Goal: Transaction & Acquisition: Purchase product/service

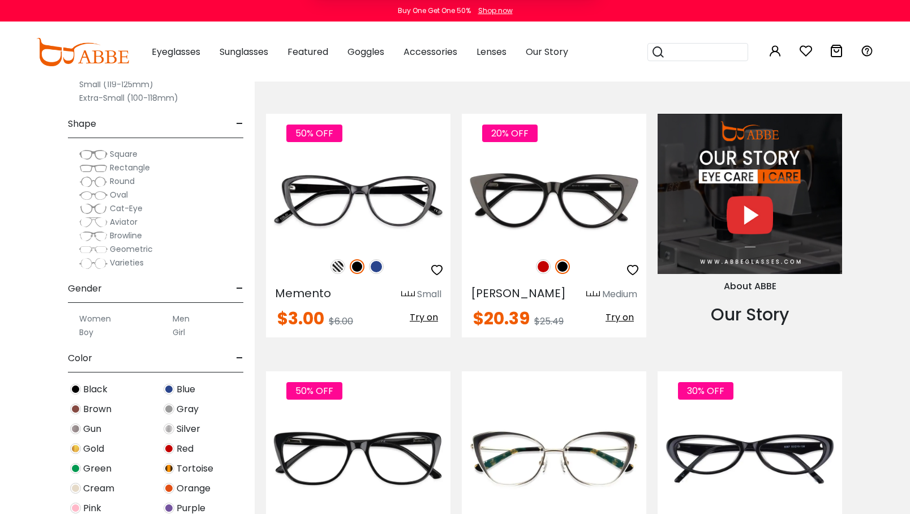
scroll to position [1075, 0]
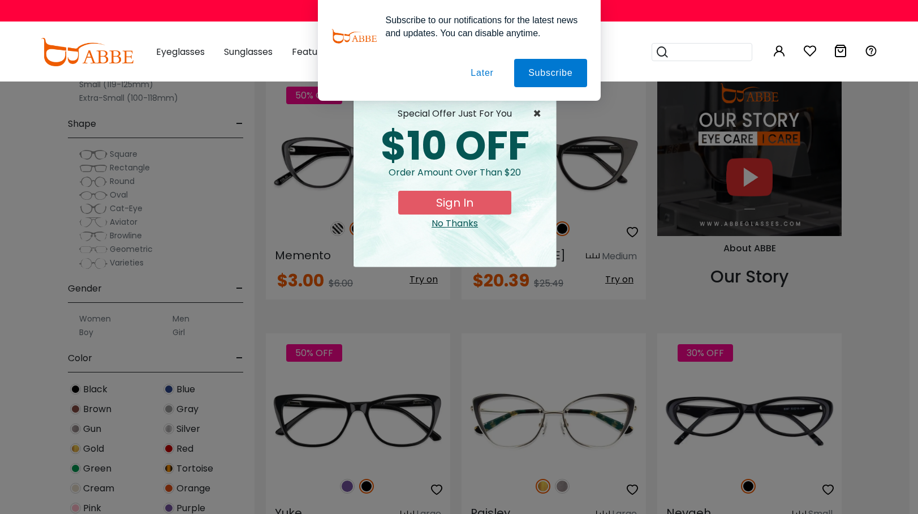
click at [536, 112] on span "×" at bounding box center [540, 114] width 14 height 14
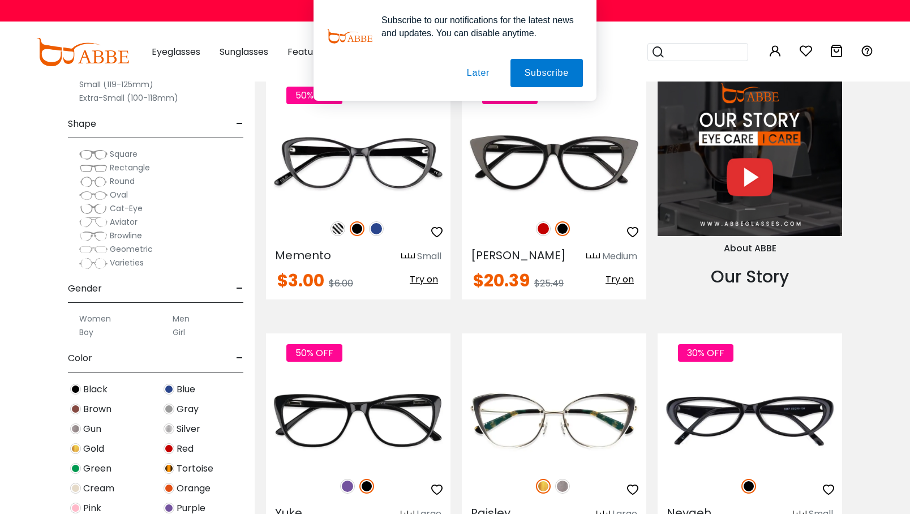
click at [0, 0] on button "Later" at bounding box center [0, 0] width 0 height 0
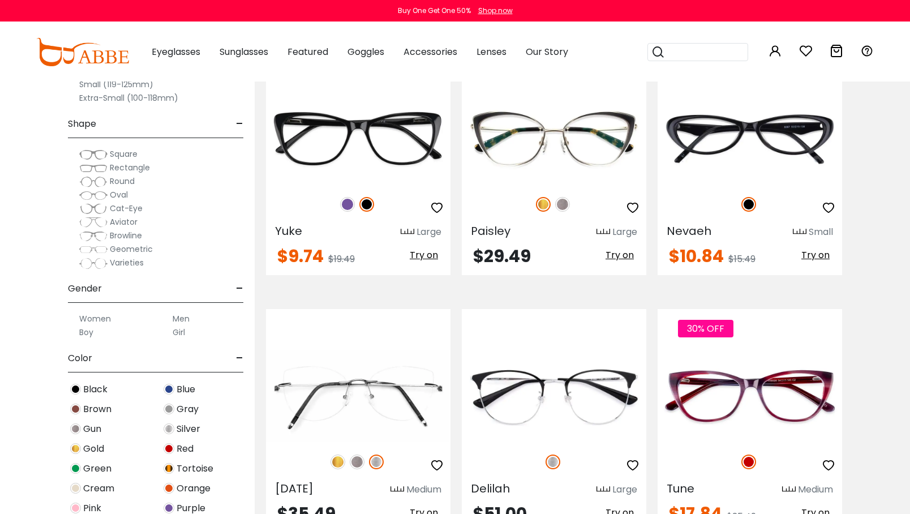
scroll to position [1358, 0]
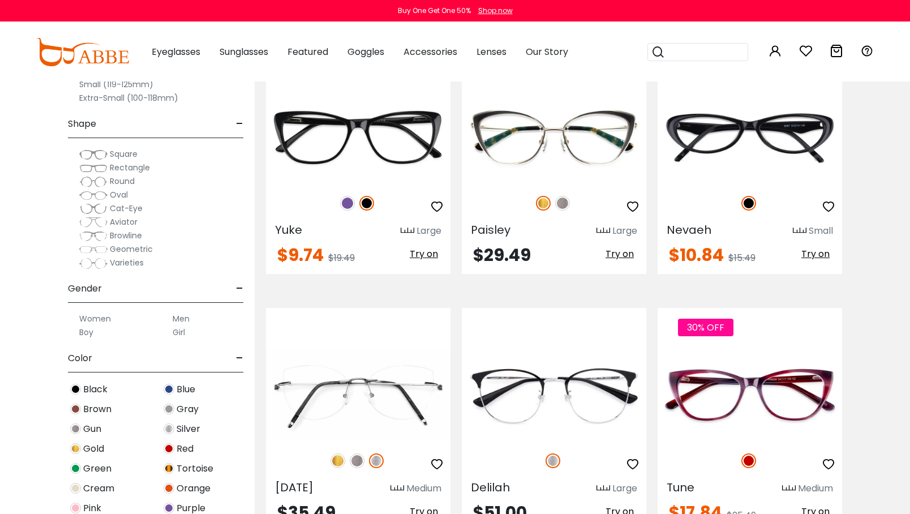
click at [128, 209] on span "Cat-Eye" at bounding box center [126, 208] width 33 height 11
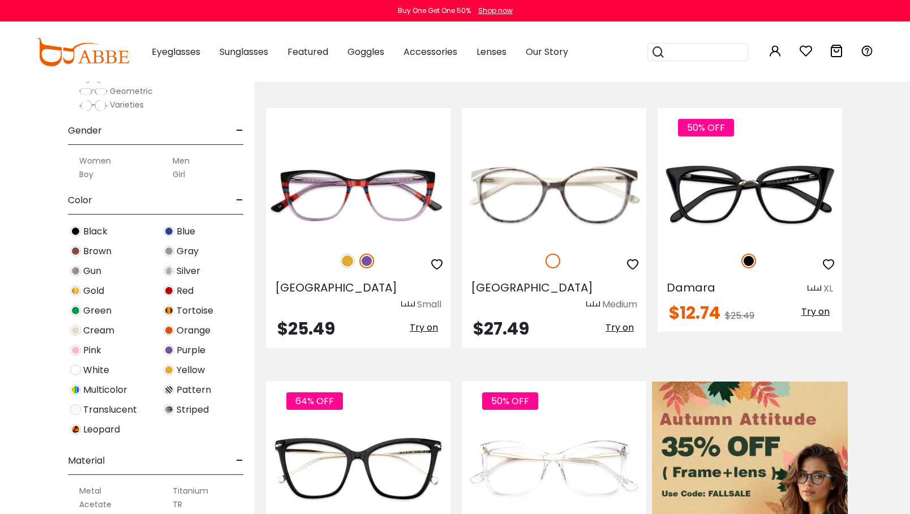
scroll to position [226, 0]
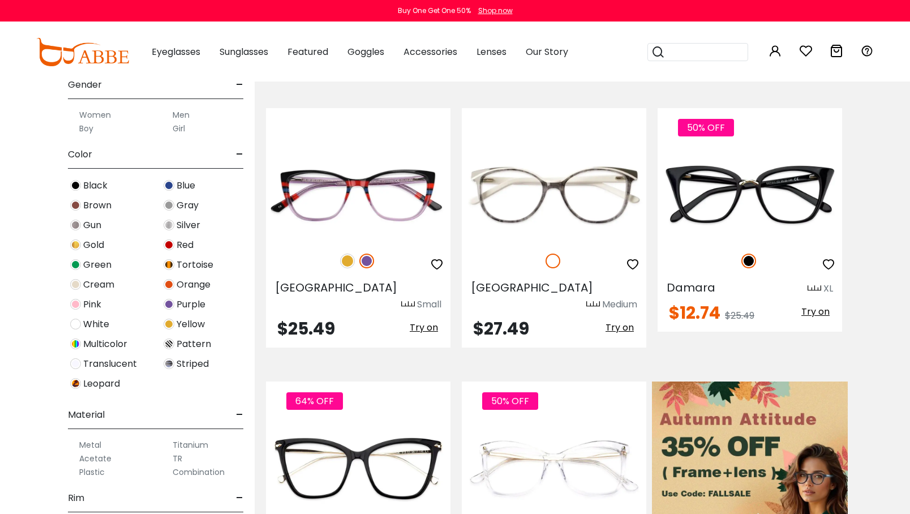
click at [102, 112] on label "Women" at bounding box center [95, 115] width 32 height 14
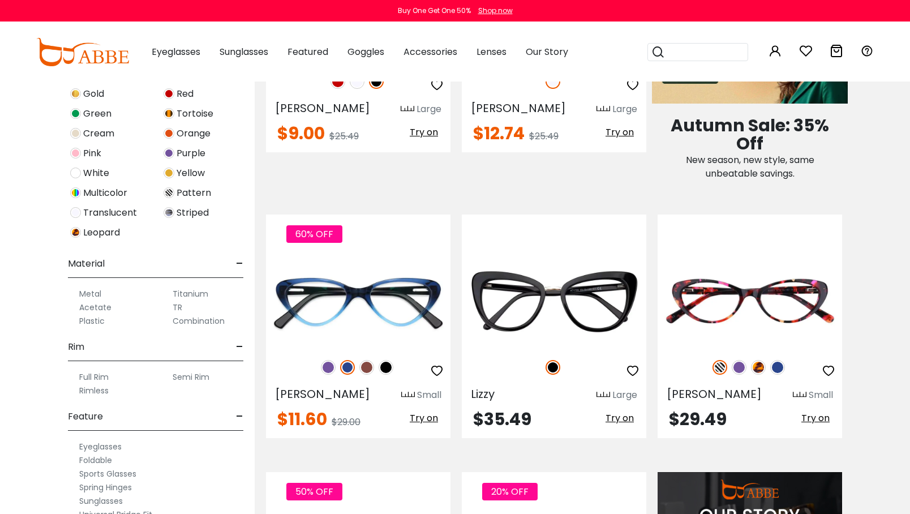
scroll to position [396, 0]
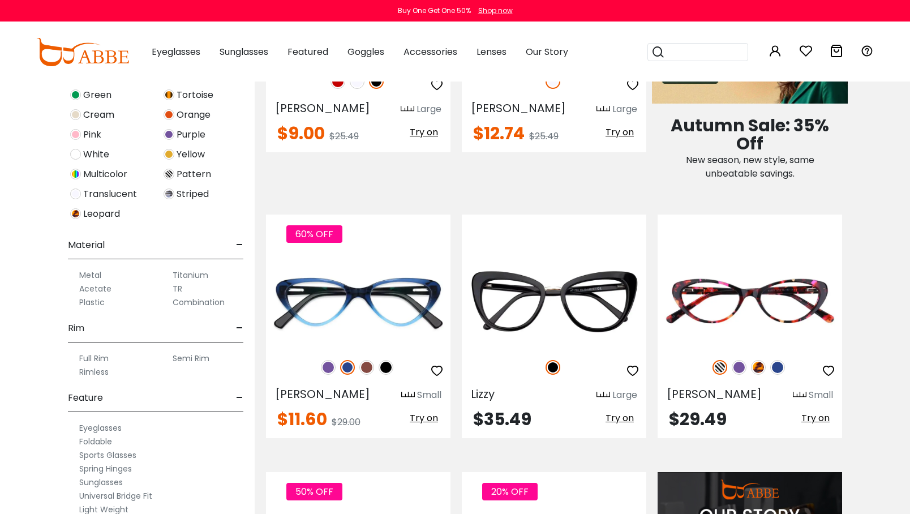
click at [92, 301] on label "Plastic" at bounding box center [91, 302] width 25 height 14
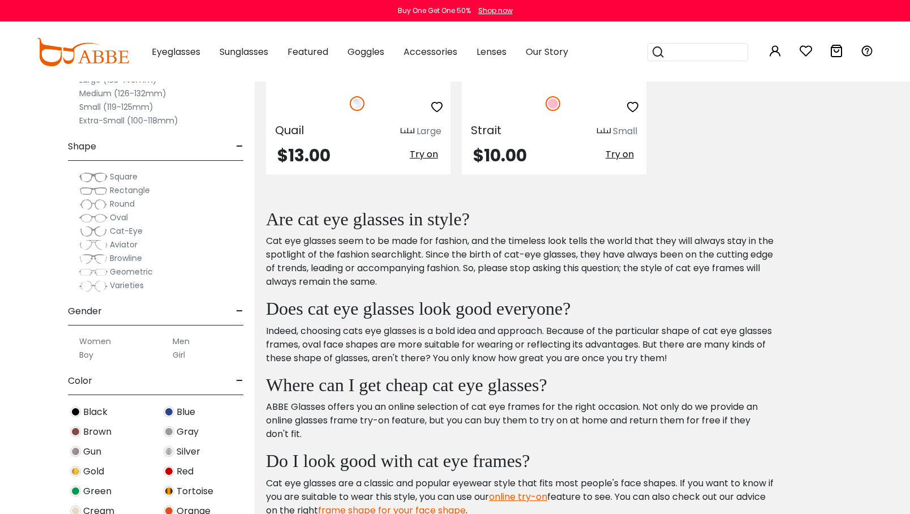
scroll to position [1980, 0]
